Goal: Task Accomplishment & Management: Complete application form

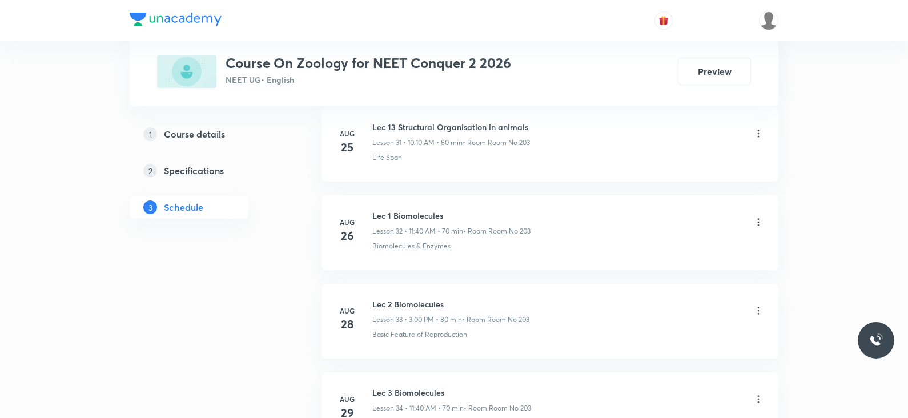
scroll to position [3674, 0]
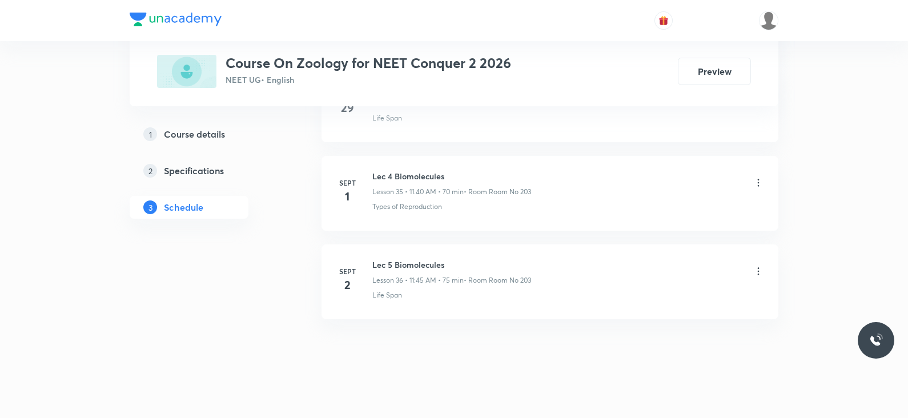
click at [428, 259] on h6 "Lec 5 Biomolecules" at bounding box center [451, 265] width 159 height 12
copy h6 "Lec 5 Biomolecules"
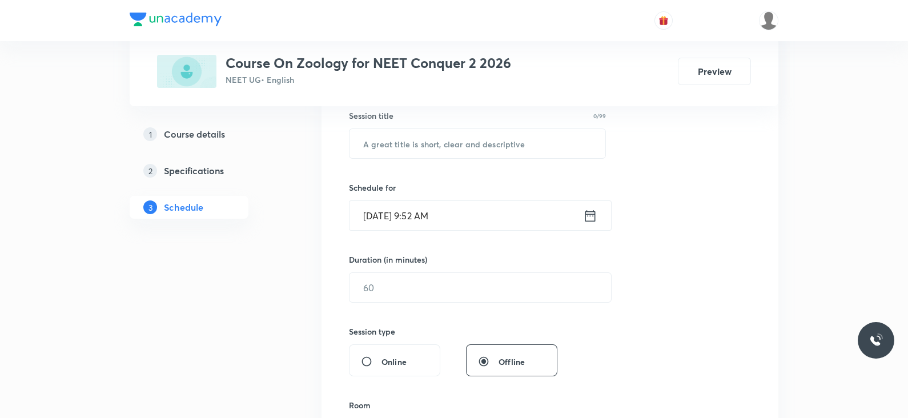
scroll to position [0, 0]
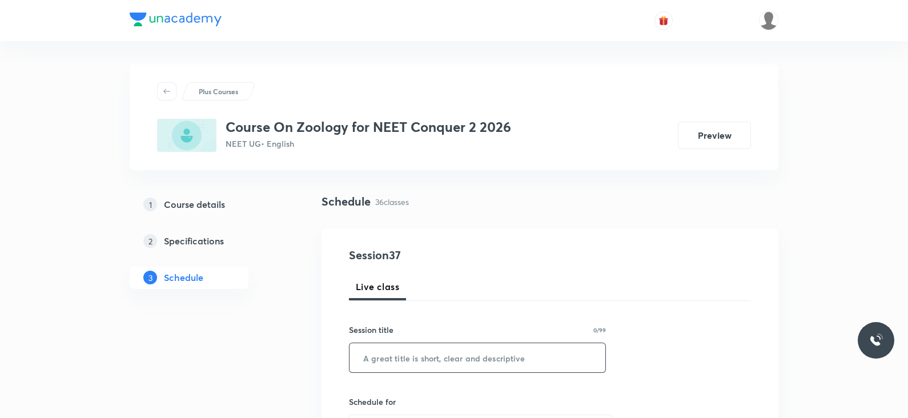
click at [421, 356] on input "text" at bounding box center [477, 357] width 256 height 29
paste input "Lec 5 Biomolecules"
click at [386, 359] on input "Lec 5 Biomolecules" at bounding box center [477, 357] width 256 height 29
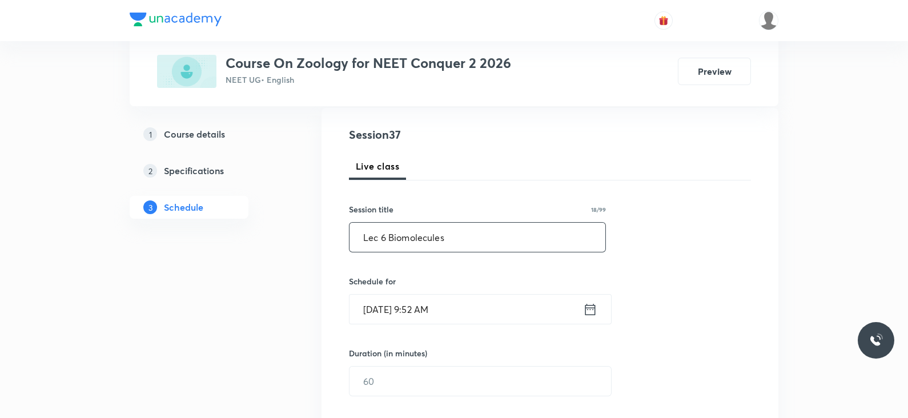
scroll to position [121, 0]
type input "Lec 6 Biomolecules"
click at [589, 308] on icon at bounding box center [590, 309] width 14 height 16
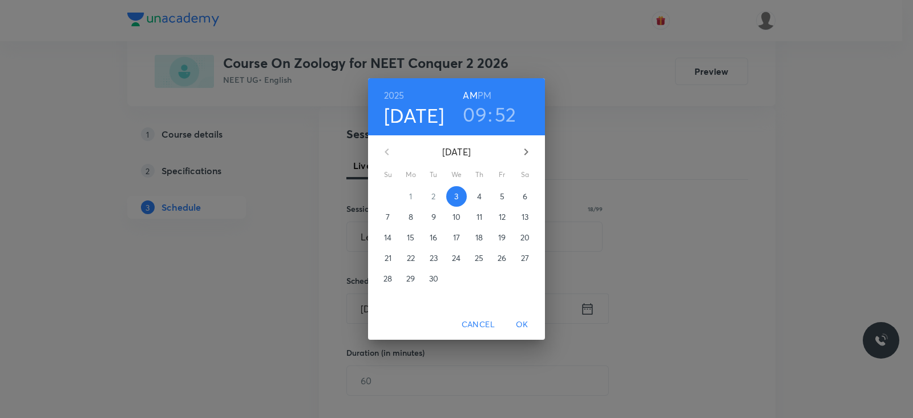
click at [478, 114] on h3 "09" at bounding box center [475, 114] width 24 height 24
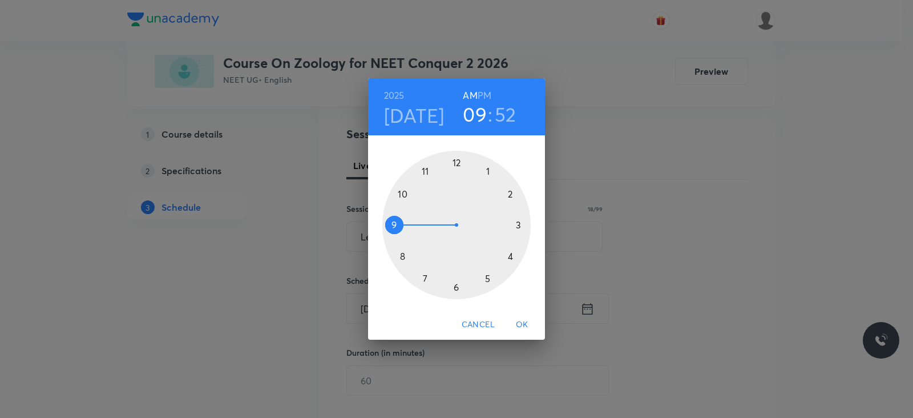
click at [404, 193] on div at bounding box center [457, 225] width 148 height 148
click at [509, 192] on div at bounding box center [457, 225] width 148 height 148
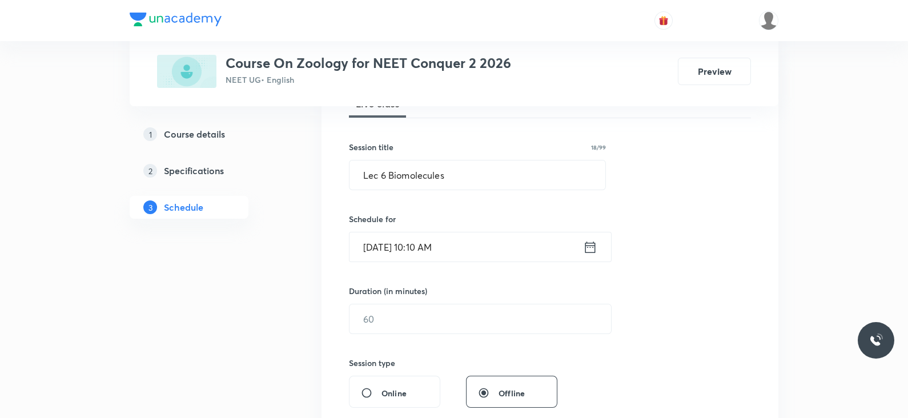
scroll to position [185, 0]
click at [432, 323] on input "text" at bounding box center [479, 316] width 261 height 29
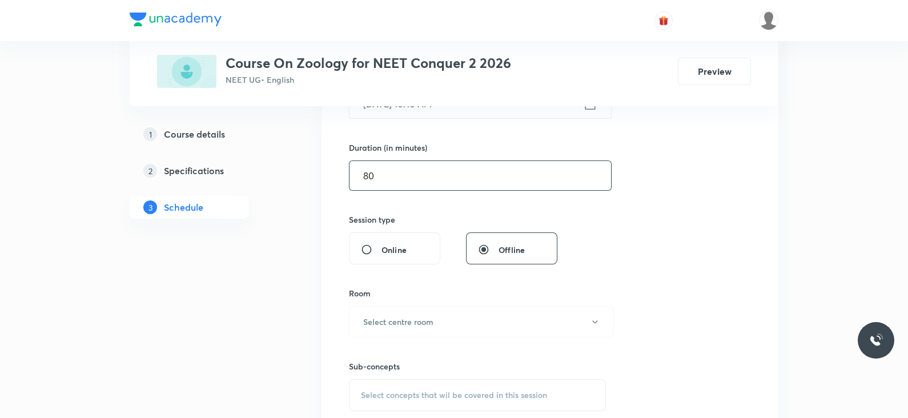
scroll to position [328, 0]
type input "80"
click at [432, 323] on h6 "Select centre room" at bounding box center [398, 320] width 70 height 12
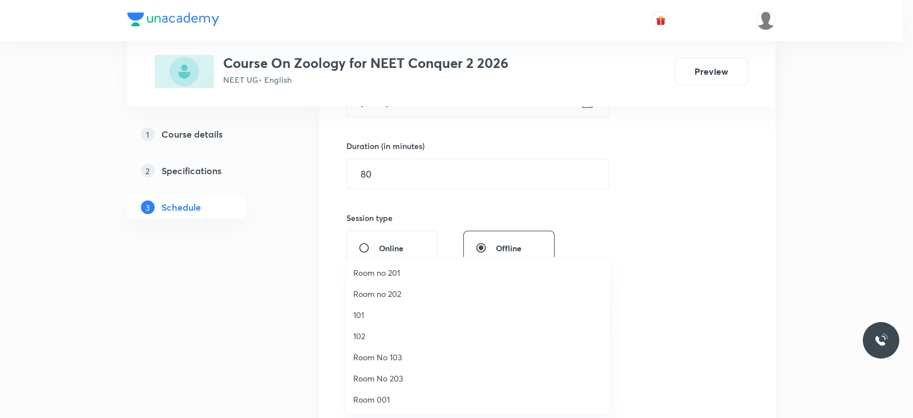
click at [392, 384] on li "Room No 203" at bounding box center [479, 378] width 264 height 21
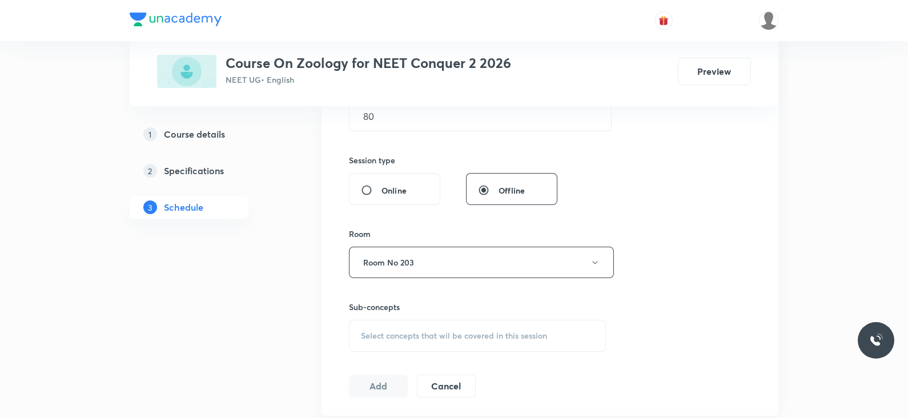
scroll to position [386, 0]
click at [463, 322] on div "Select concepts that wil be covered in this session" at bounding box center [477, 335] width 257 height 32
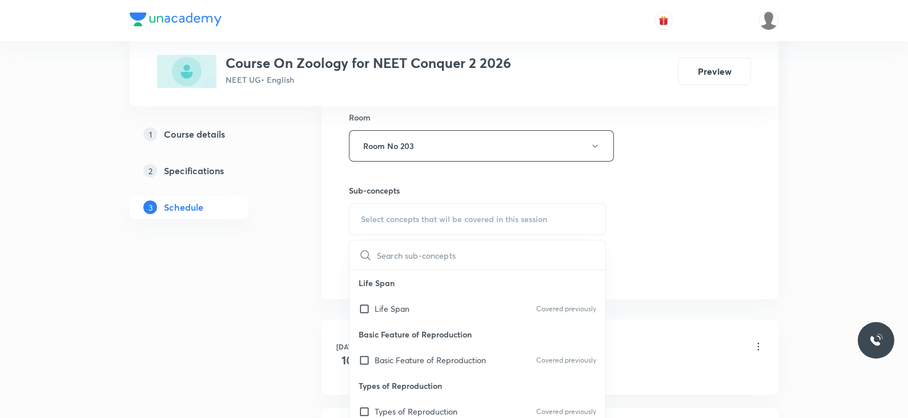
scroll to position [503, 0]
click at [438, 401] on div "Types of Reproduction Covered previously" at bounding box center [477, 410] width 256 height 26
checkbox input "true"
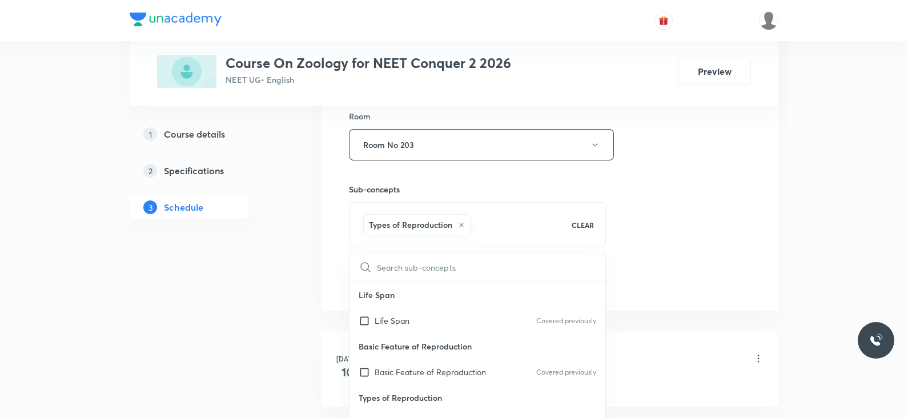
click at [654, 253] on div "Session 37 Live class Session title 18/99 Lec 6 Biomolecules ​ Schedule for Sep…" at bounding box center [550, 18] width 402 height 549
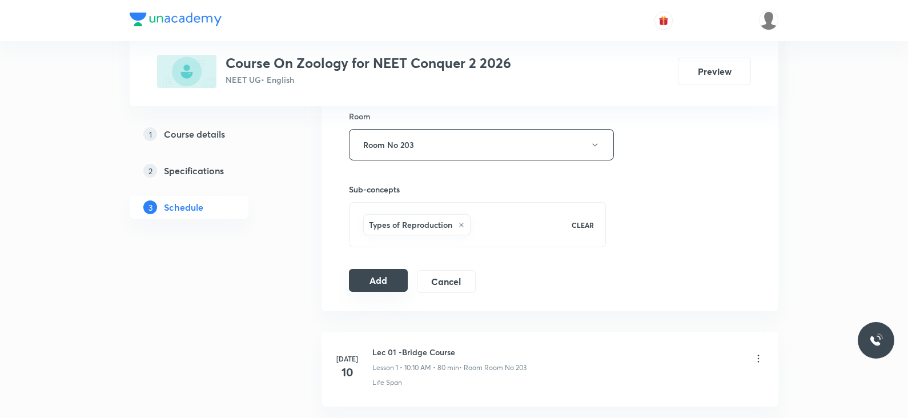
click at [384, 282] on button "Add" at bounding box center [378, 280] width 59 height 23
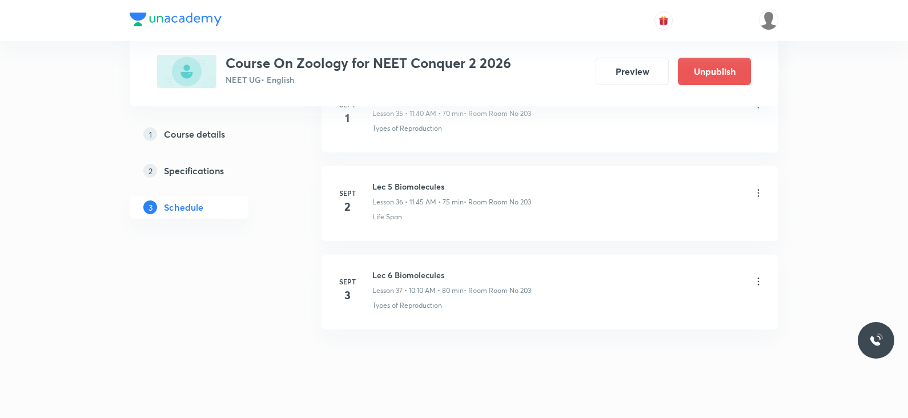
scroll to position [3239, 0]
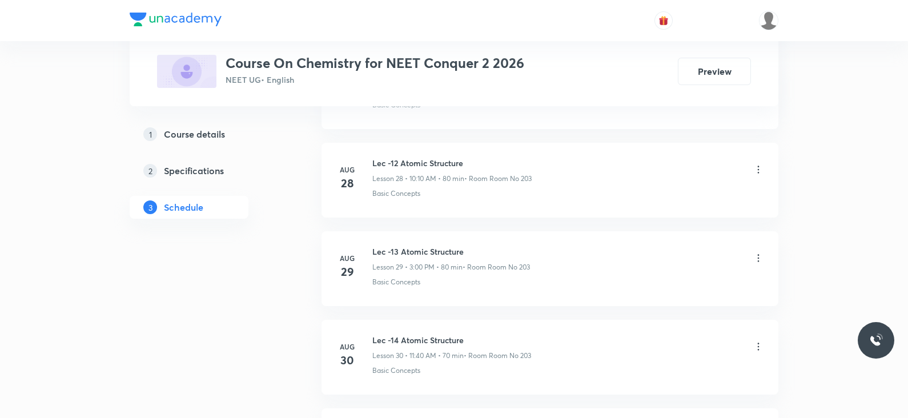
scroll to position [3570, 0]
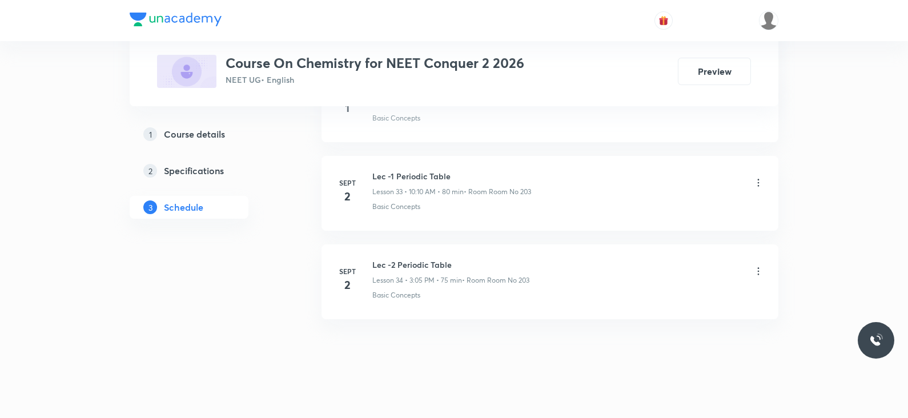
click at [414, 259] on h6 "Lec -2 Periodic Table" at bounding box center [450, 265] width 157 height 12
copy h6 "Lec -2 Periodic Table"
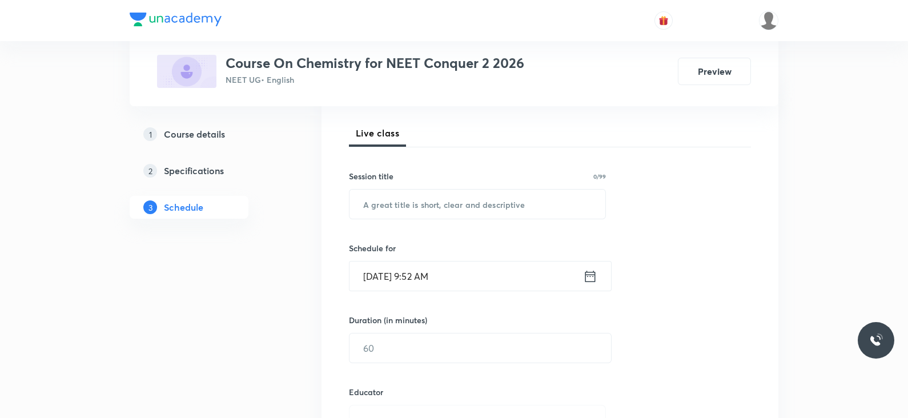
scroll to position [0, 0]
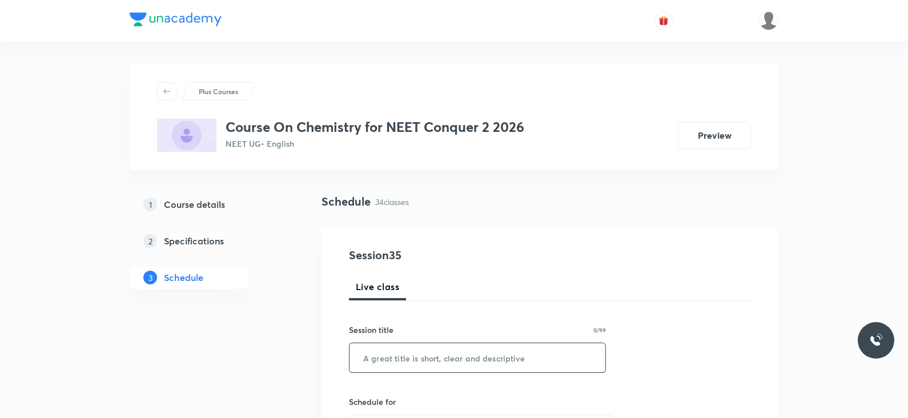
click at [413, 358] on input "text" at bounding box center [477, 357] width 256 height 29
paste input "Lec -2 Periodic Table"
click at [388, 361] on input "Lec -2 Periodic Table" at bounding box center [477, 357] width 256 height 29
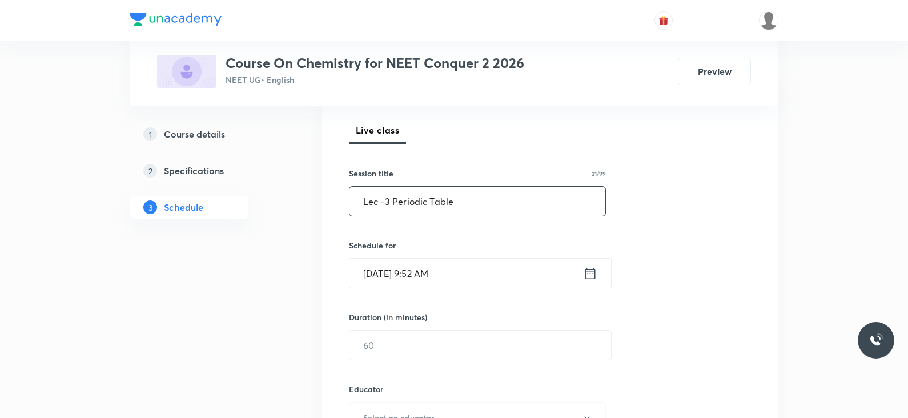
scroll to position [157, 0]
type input "Lec -3 Periodic Table"
click at [586, 269] on icon at bounding box center [590, 273] width 14 height 16
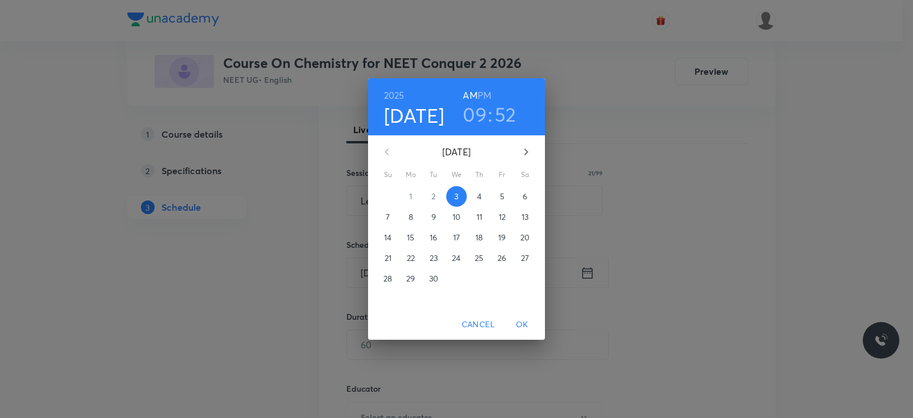
click at [471, 107] on h3 "09" at bounding box center [475, 114] width 24 height 24
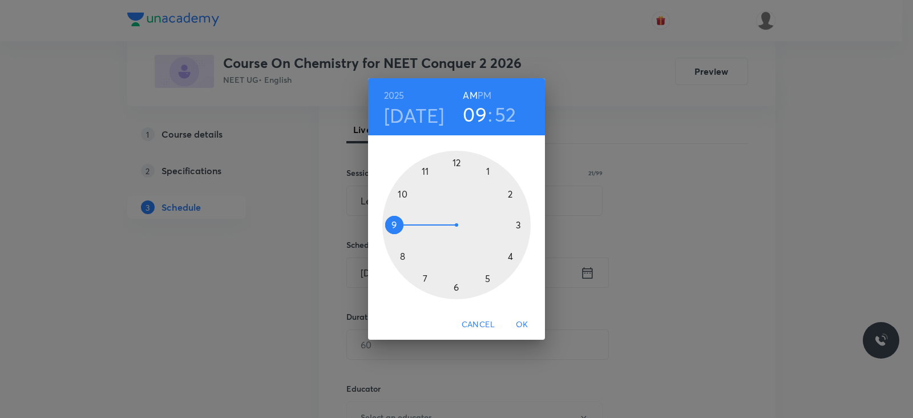
click at [402, 194] on div at bounding box center [457, 225] width 148 height 148
click at [510, 191] on div at bounding box center [457, 225] width 148 height 148
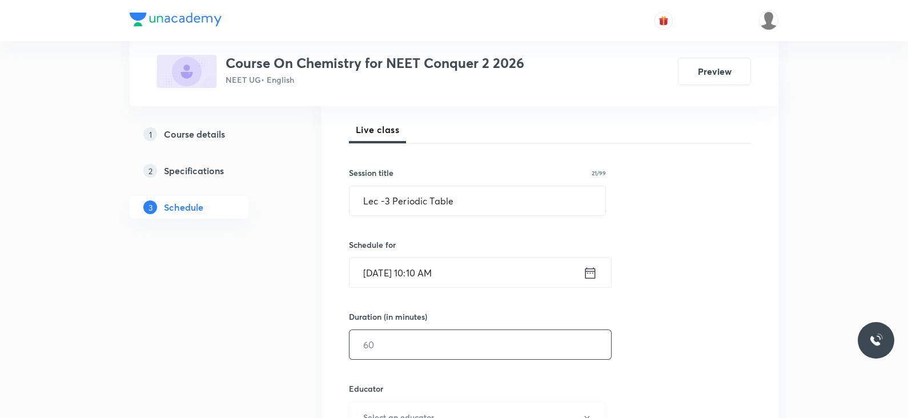
click at [442, 339] on input "text" at bounding box center [479, 344] width 261 height 29
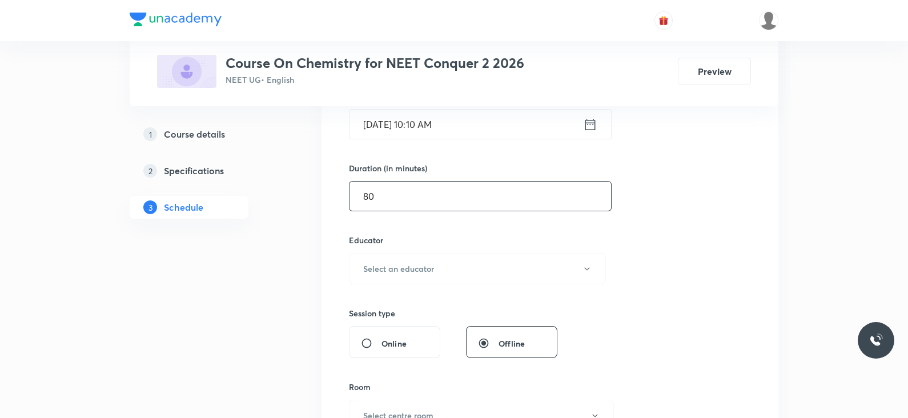
scroll to position [311, 0]
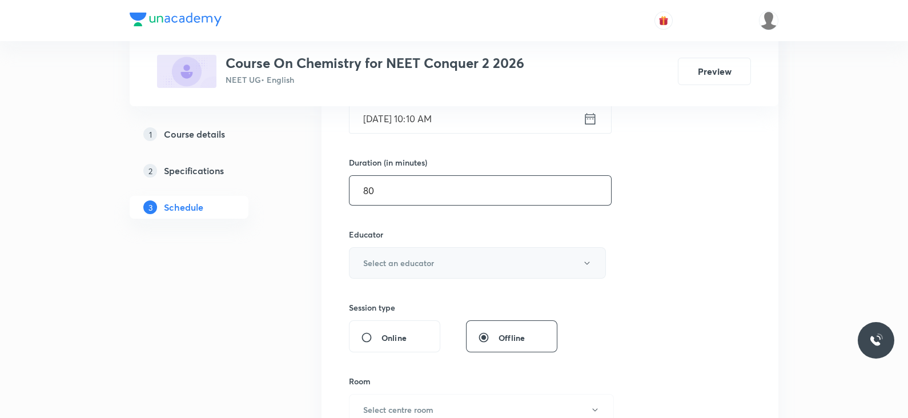
type input "80"
click at [449, 264] on button "Select an educator" at bounding box center [477, 262] width 257 height 31
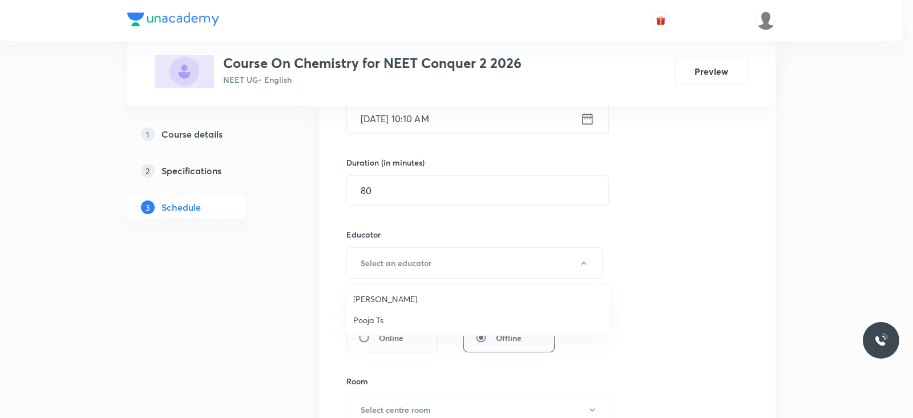
click at [368, 314] on span "Pooja Ts" at bounding box center [478, 320] width 250 height 12
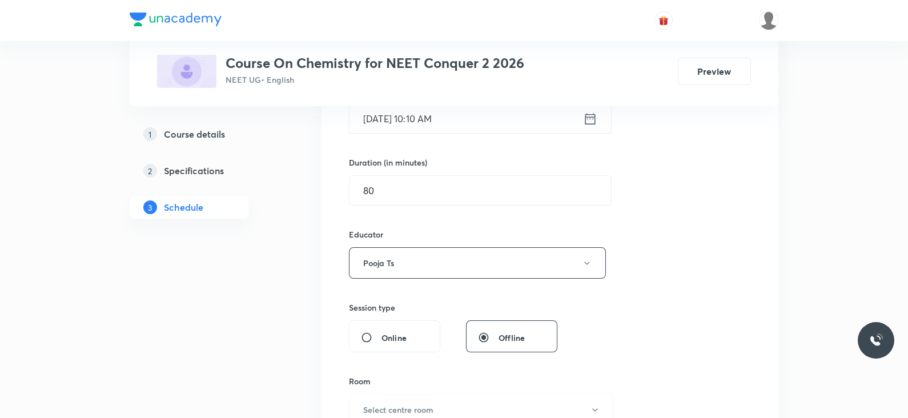
click at [494, 111] on input "[DATE] 10:10 AM" at bounding box center [465, 118] width 233 height 29
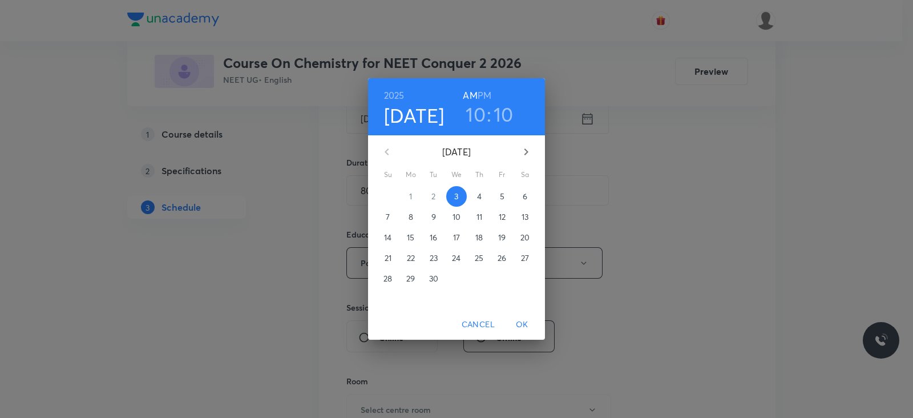
click at [488, 92] on h6 "PM" at bounding box center [485, 95] width 14 height 16
click at [484, 108] on h3 "10" at bounding box center [476, 114] width 20 height 24
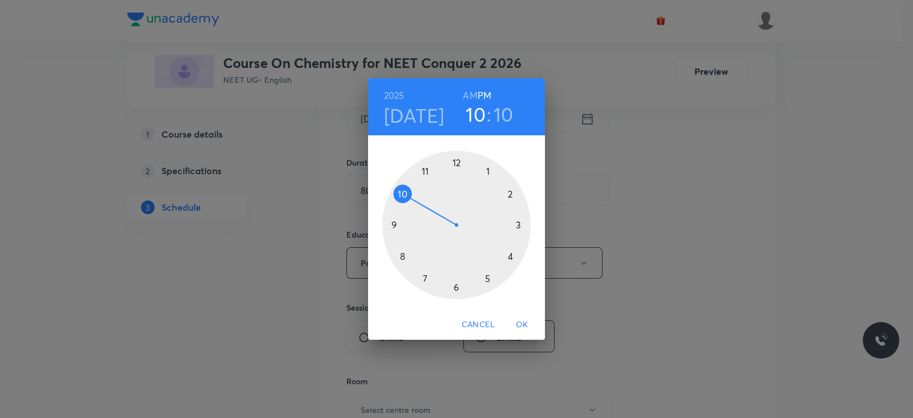
click at [520, 227] on div at bounding box center [457, 225] width 148 height 148
click at [456, 163] on div at bounding box center [457, 225] width 148 height 148
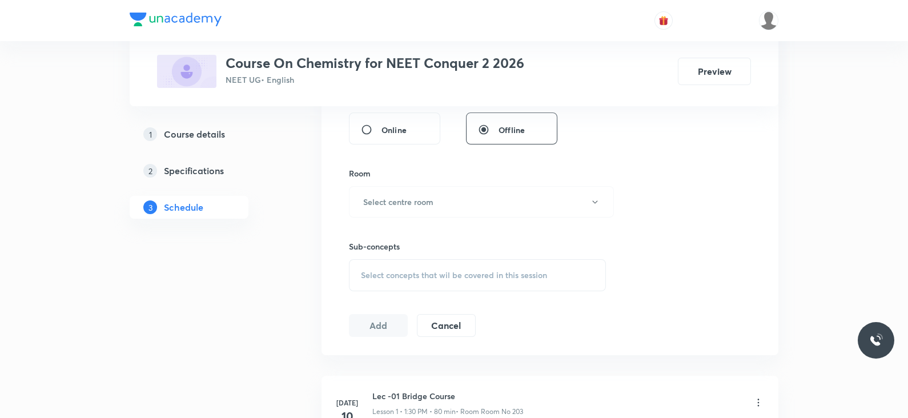
scroll to position [530, 0]
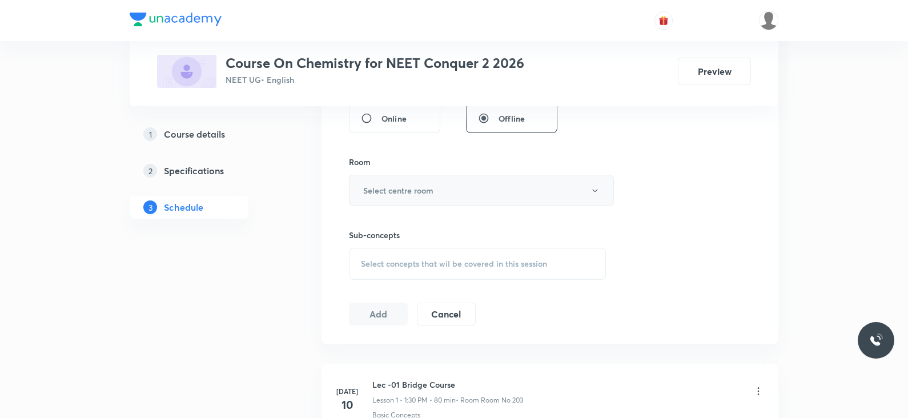
click at [418, 187] on h6 "Select centre room" at bounding box center [398, 190] width 70 height 12
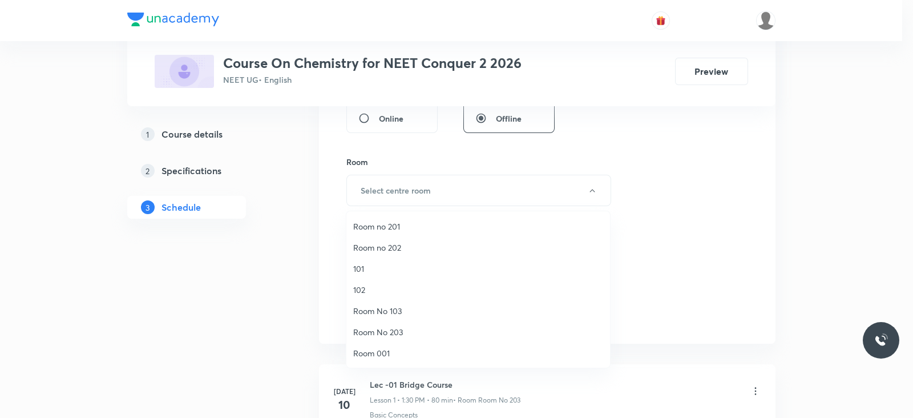
click at [402, 324] on li "Room No 203" at bounding box center [479, 331] width 264 height 21
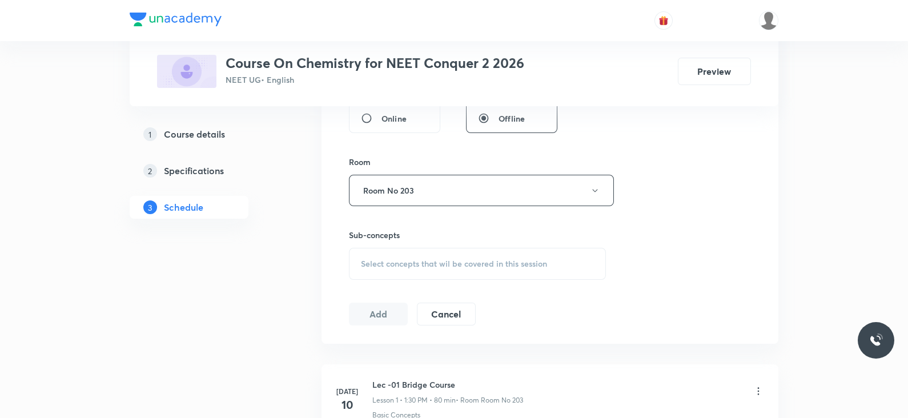
click at [443, 265] on span "Select concepts that wil be covered in this session" at bounding box center [454, 263] width 186 height 9
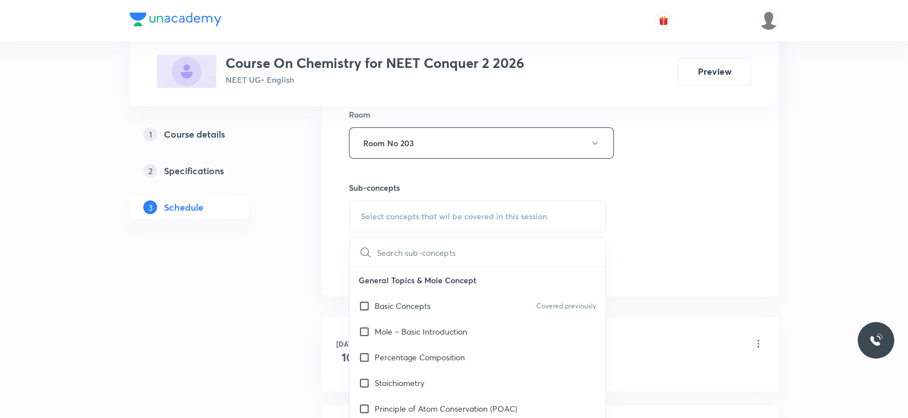
scroll to position [579, 0]
click at [437, 292] on div "Basic Concepts Covered previously" at bounding box center [477, 305] width 256 height 26
checkbox input "true"
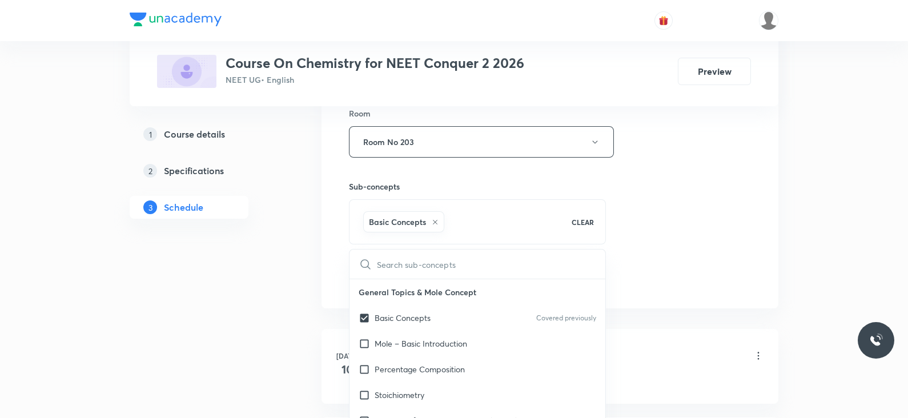
click at [590, 195] on div "Sub-concepts Basic Concepts CLEAR ​ General Topics & Mole Concept Basic Concept…" at bounding box center [477, 212] width 257 height 64
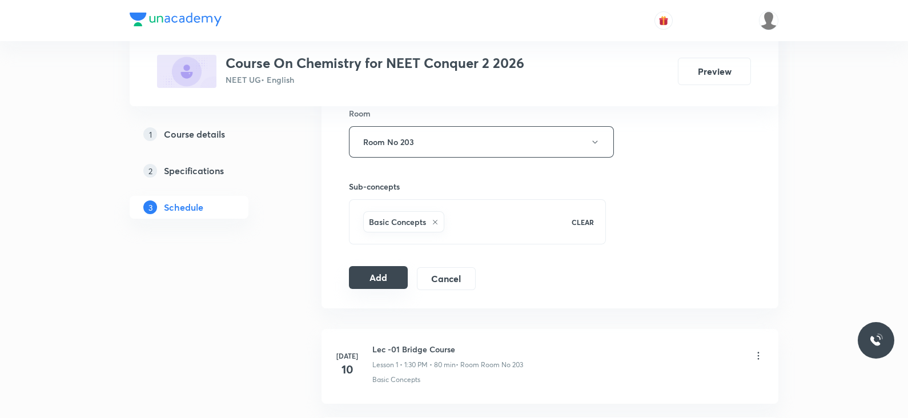
click at [363, 281] on button "Add" at bounding box center [378, 277] width 59 height 23
